Goal: Transaction & Acquisition: Purchase product/service

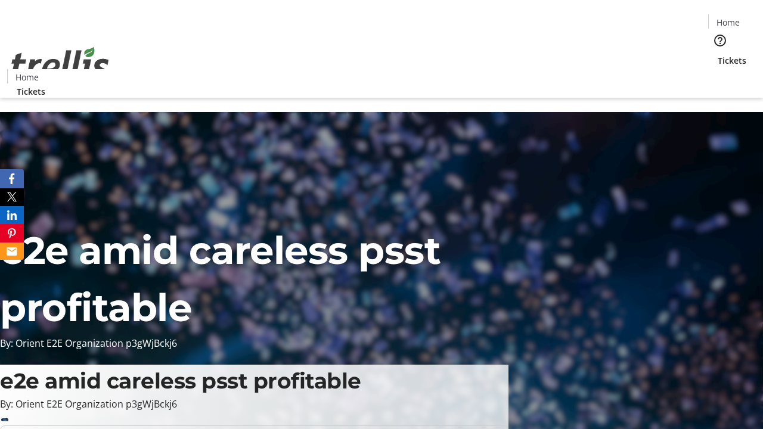
click at [717, 54] on span "Tickets" at bounding box center [731, 60] width 29 height 13
